Goal: Task Accomplishment & Management: Complete application form

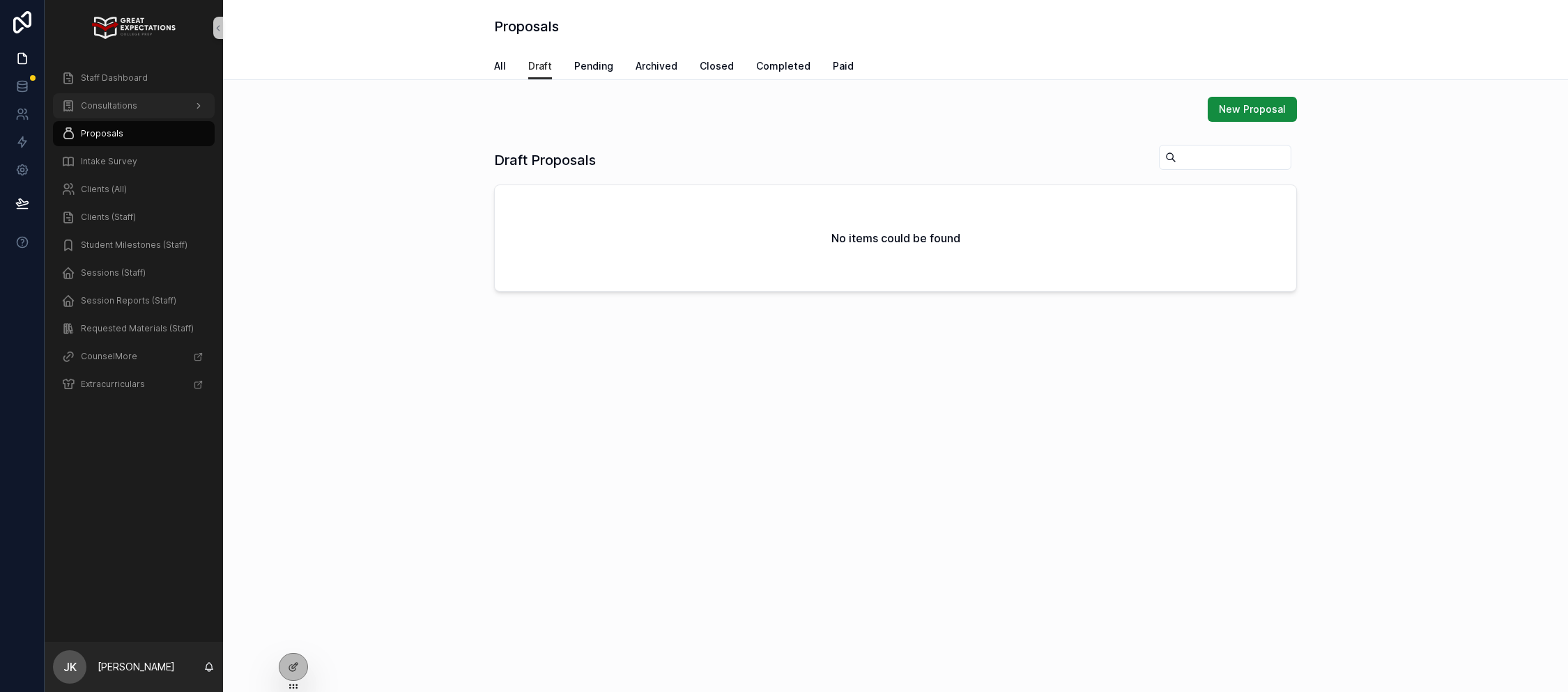
click at [128, 101] on span "Consultations" at bounding box center [109, 106] width 56 height 11
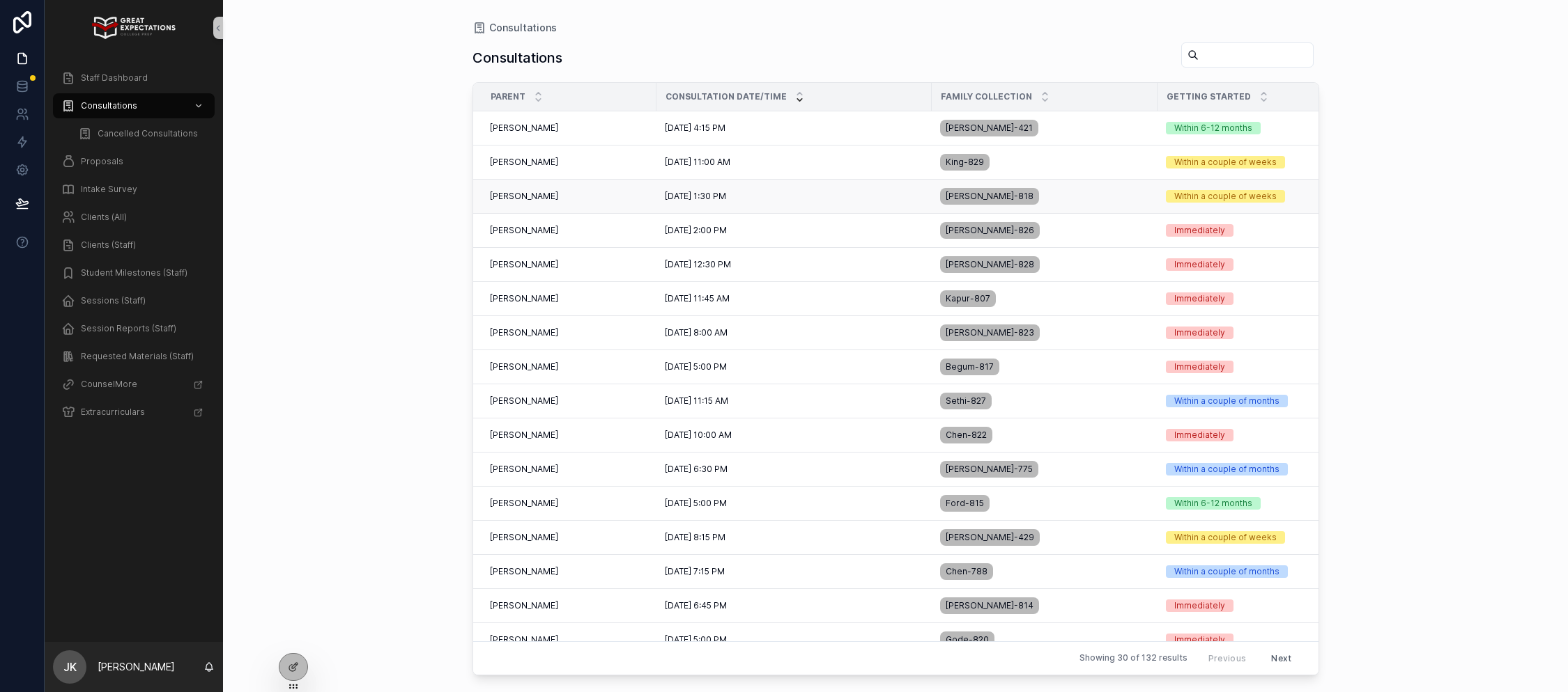
click at [559, 199] on div "[PERSON_NAME] [PERSON_NAME]" at bounding box center [569, 196] width 158 height 11
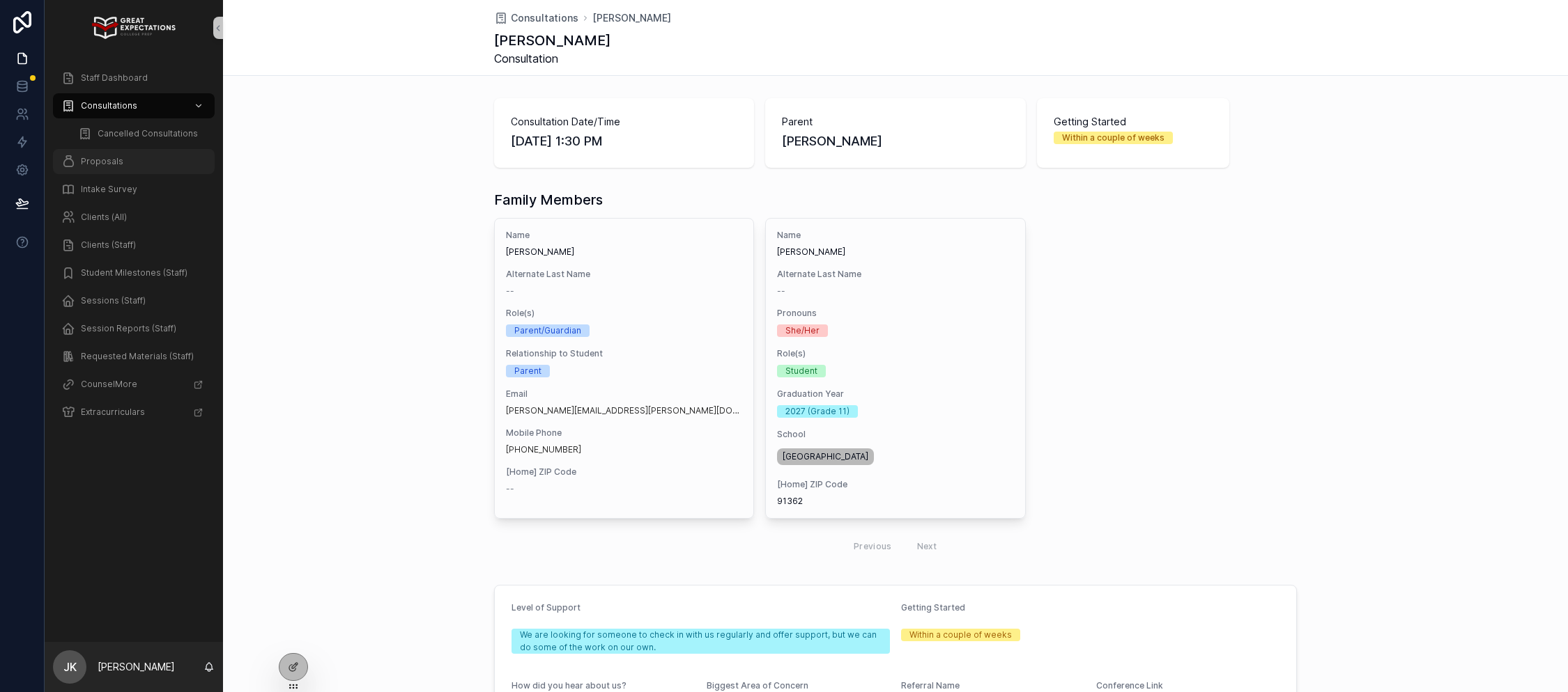
click at [107, 165] on span "Proposals" at bounding box center [101, 161] width 42 height 11
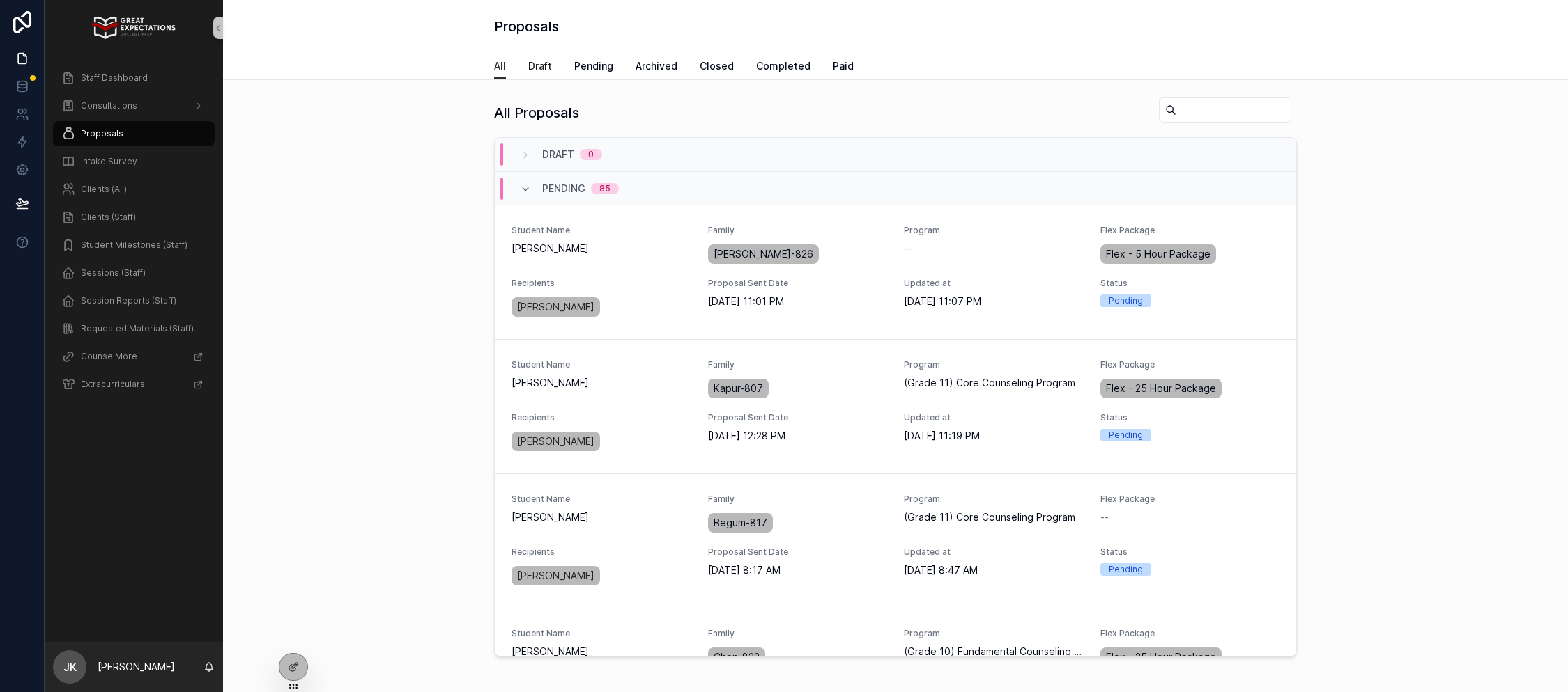
click at [540, 70] on span "Draft" at bounding box center [540, 66] width 24 height 14
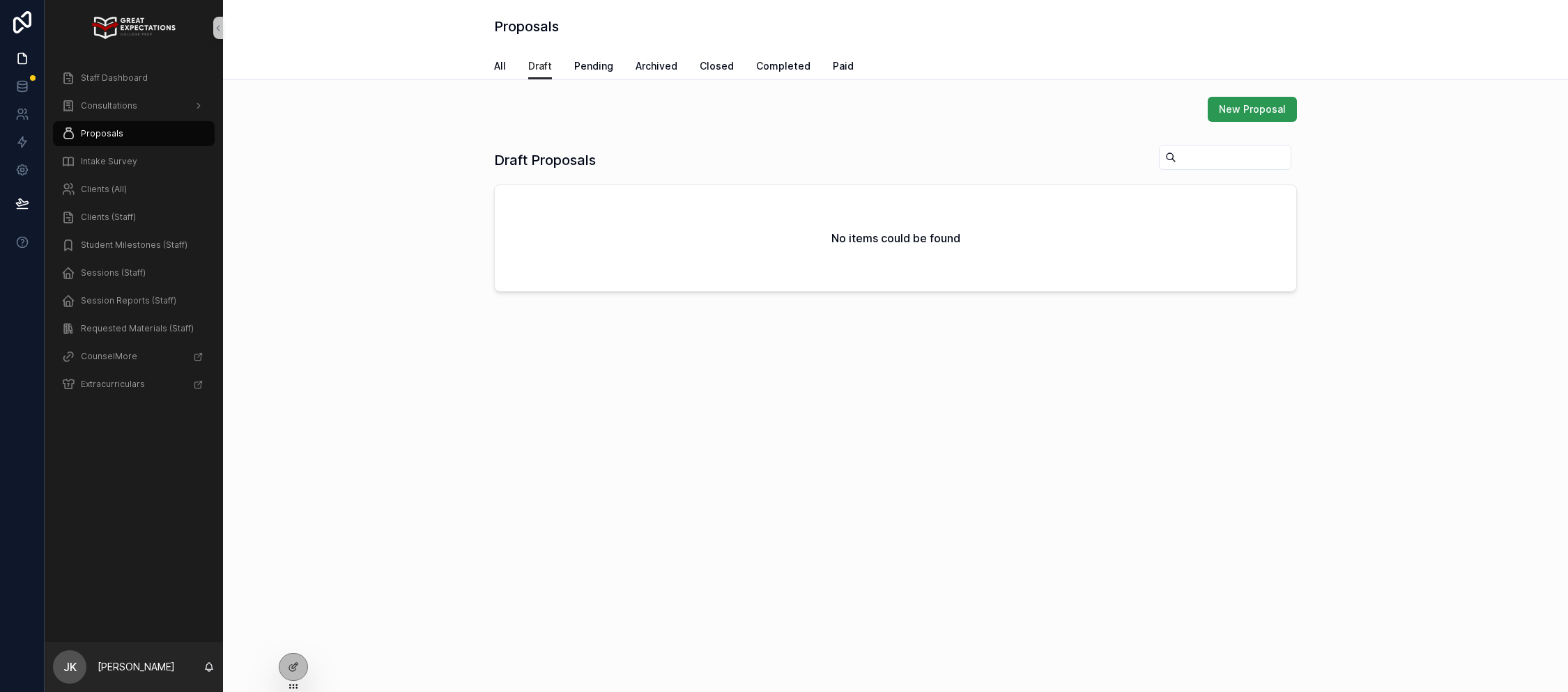
click at [1263, 115] on span "New Proposal" at bounding box center [1252, 109] width 67 height 14
